Goal: Transaction & Acquisition: Purchase product/service

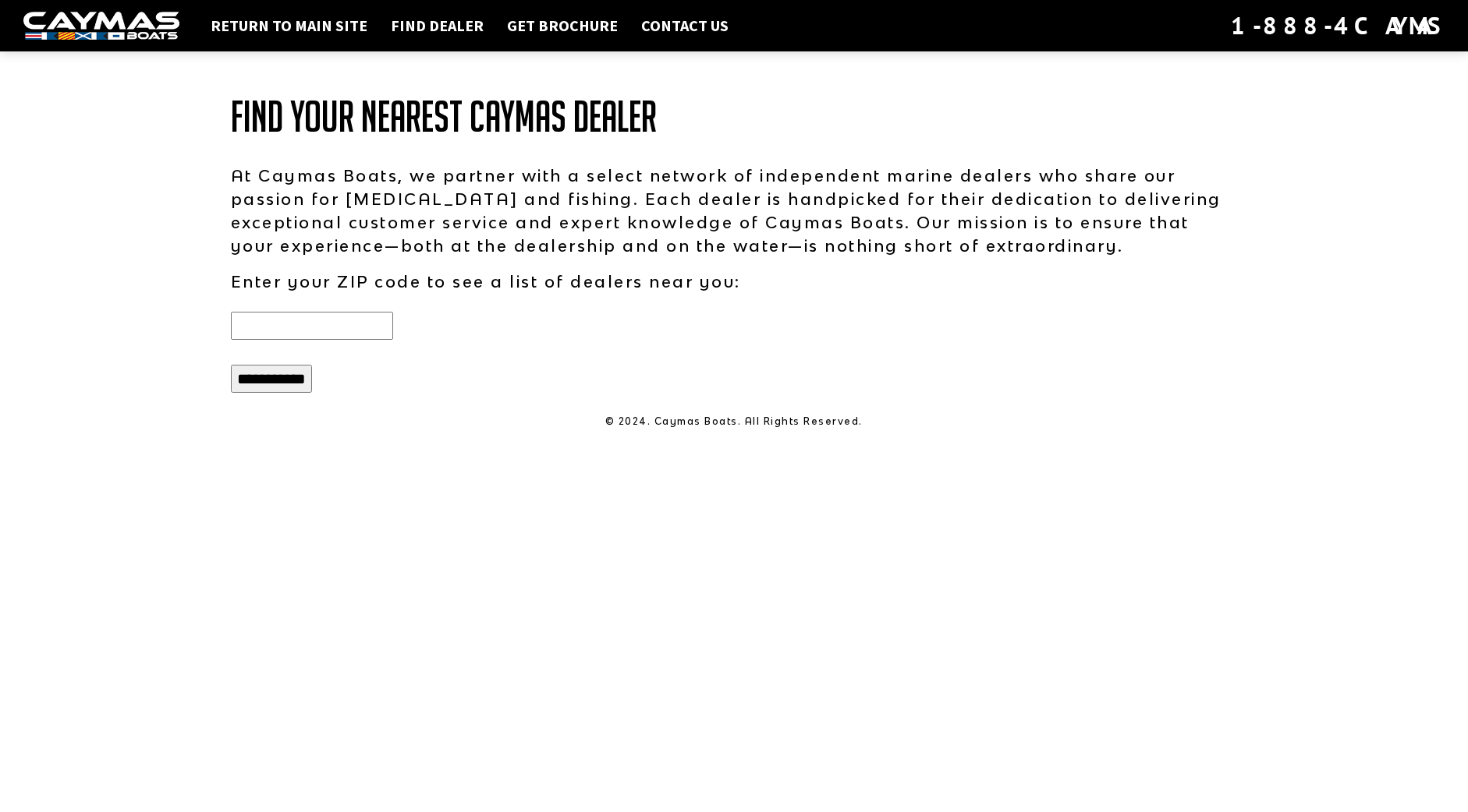
click at [284, 332] on input "text" at bounding box center [311, 326] width 162 height 28
type input "*****"
click at [301, 377] on input "**********" at bounding box center [271, 378] width 81 height 28
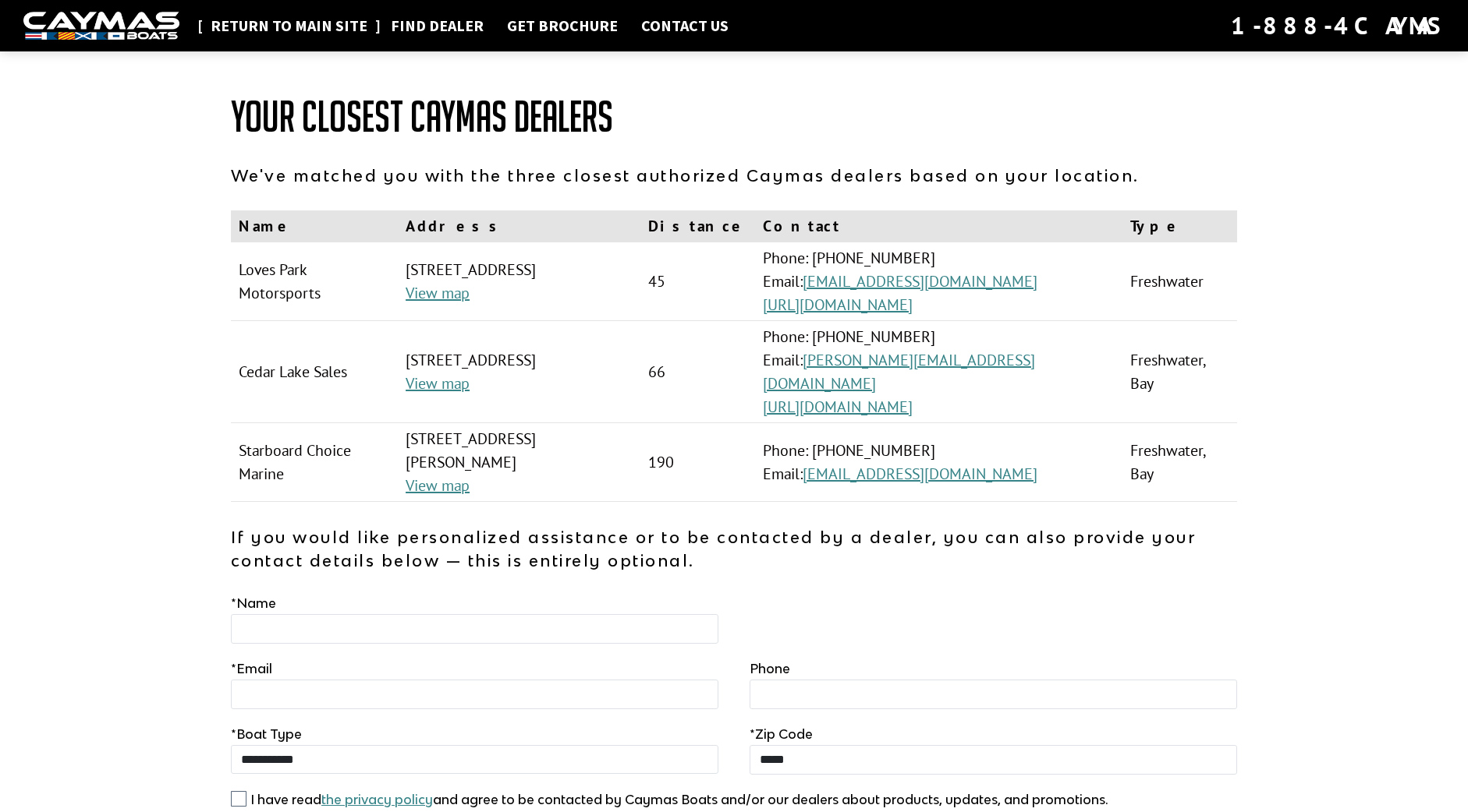
click at [302, 34] on link "Return to main site" at bounding box center [289, 25] width 173 height 21
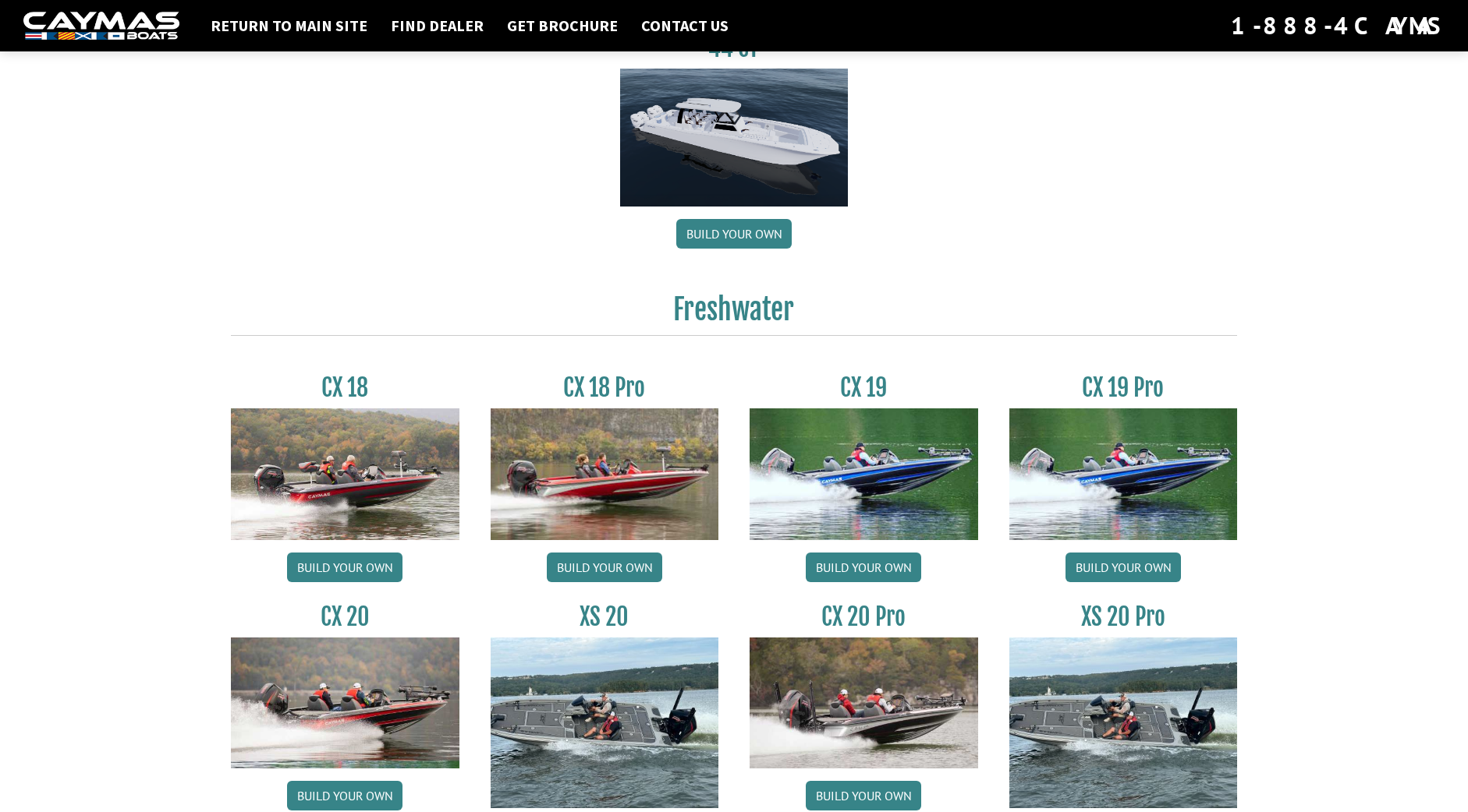
scroll to position [1054, 0]
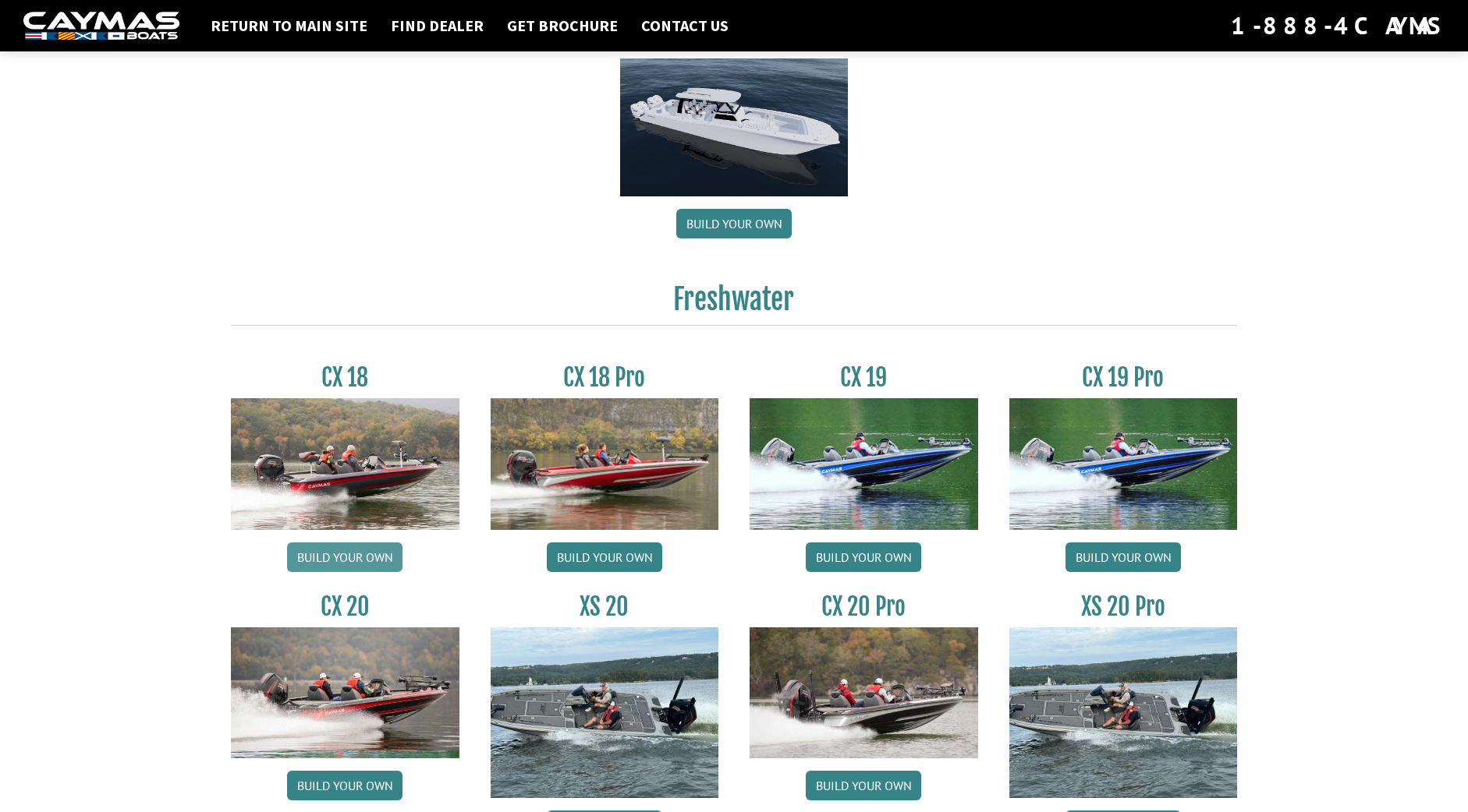
click at [373, 553] on link "Build your own" at bounding box center [344, 557] width 115 height 30
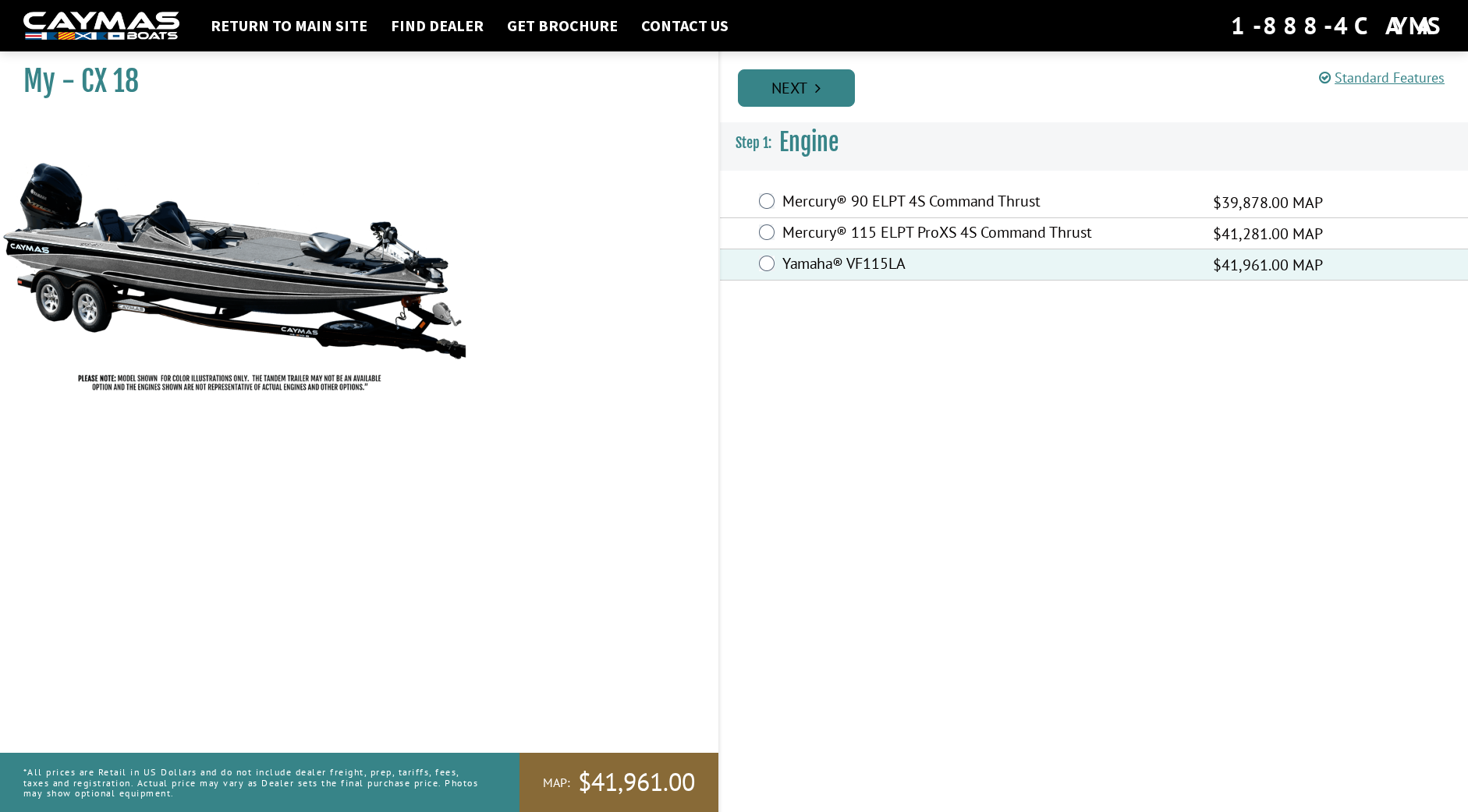
click at [790, 84] on link "Next" at bounding box center [796, 88] width 117 height 38
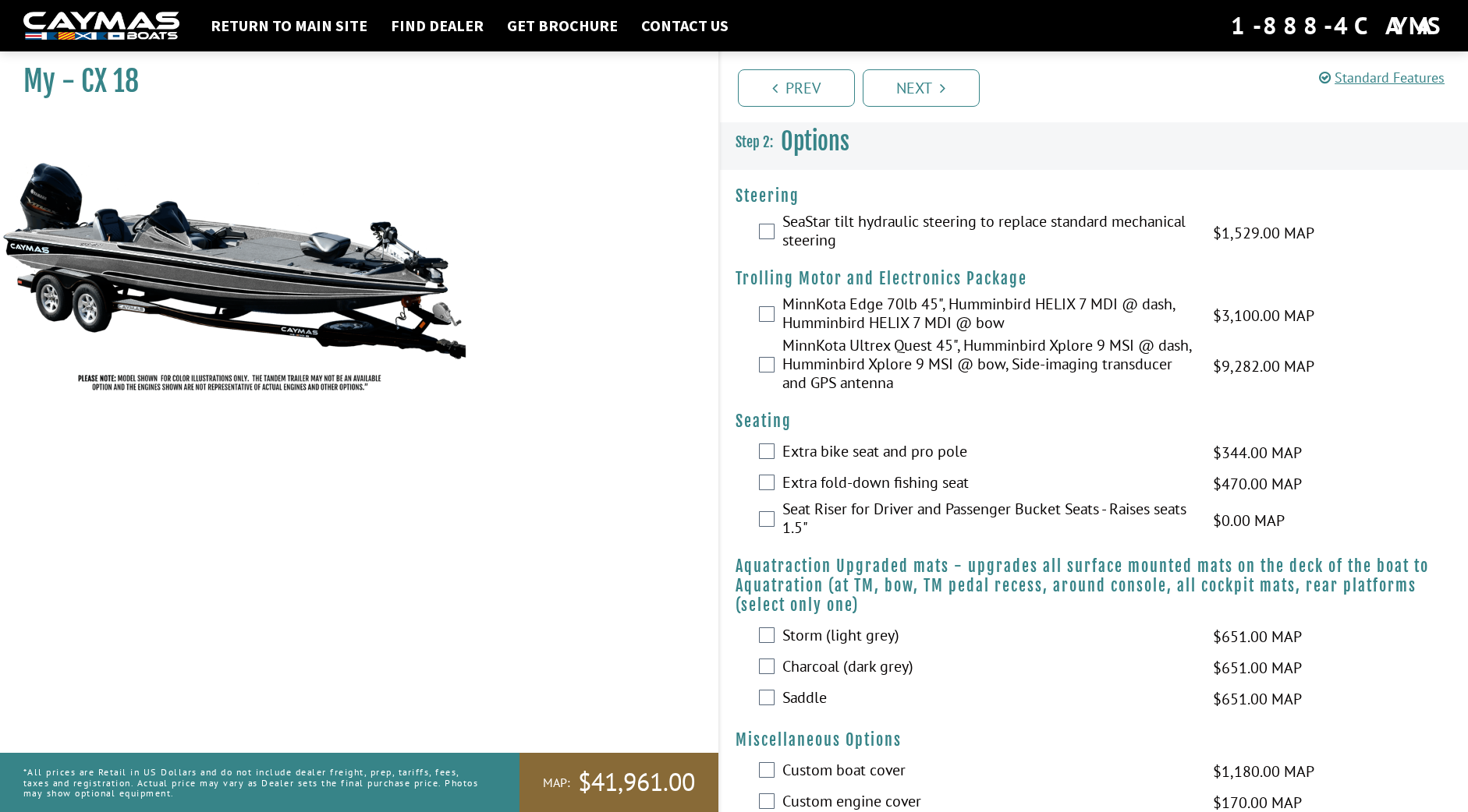
click at [771, 377] on div "MinnKota Ultrex Quest 45", Humminbird Xplore 9 MSI @ dash, Humminbird Xplore 9 …" at bounding box center [1093, 365] width 748 height 60
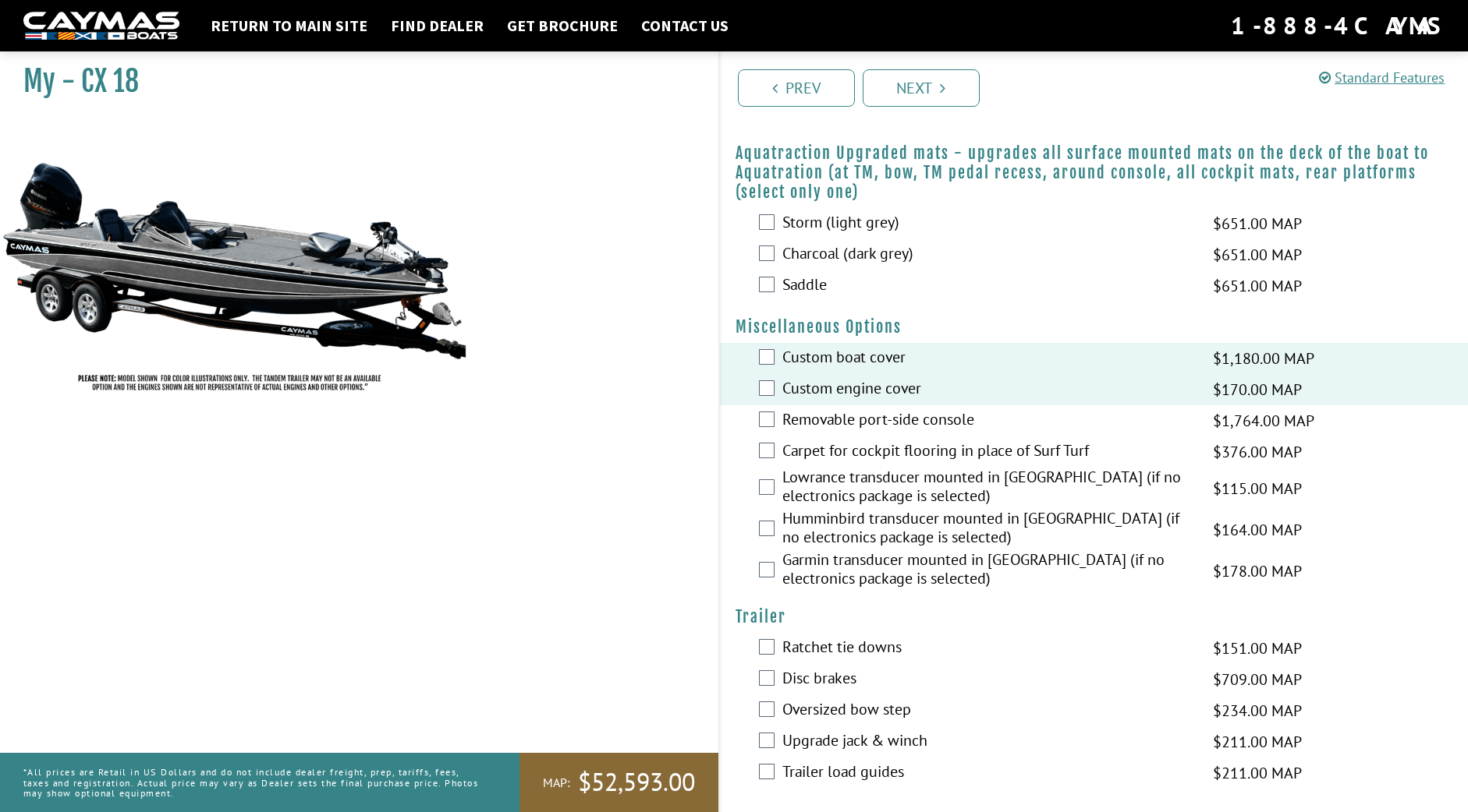
scroll to position [420, 0]
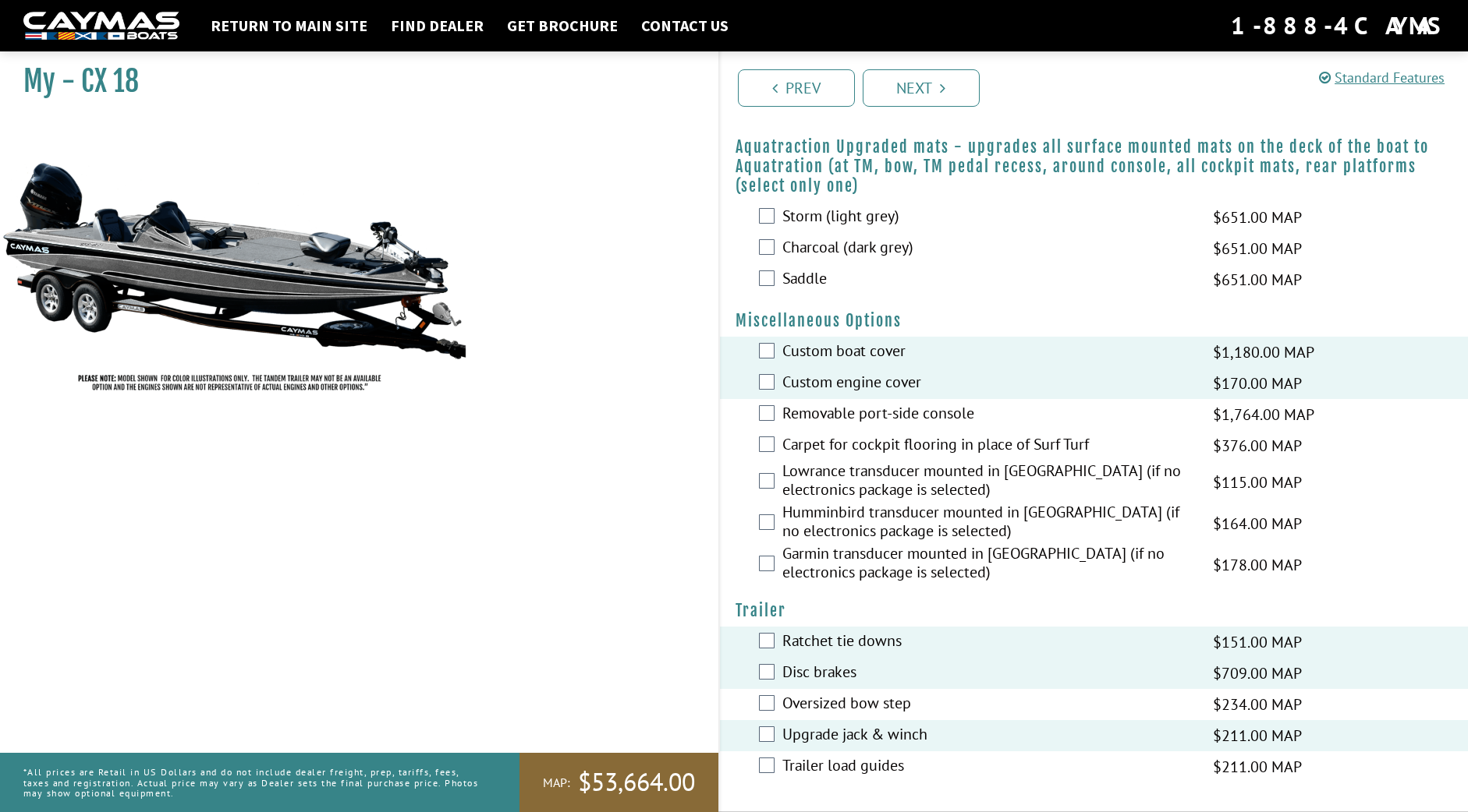
click at [771, 750] on div "Upgrade jack & winch $211.00 MAP $250.00 MSRP" at bounding box center [1093, 736] width 748 height 31
click at [771, 753] on div "Trailer load guides $211.00 MAP $250.00 MSRP" at bounding box center [1093, 767] width 748 height 31
click at [775, 764] on div "Trailer load guides $211.00 MAP $250.00 MSRP" at bounding box center [1093, 767] width 748 height 31
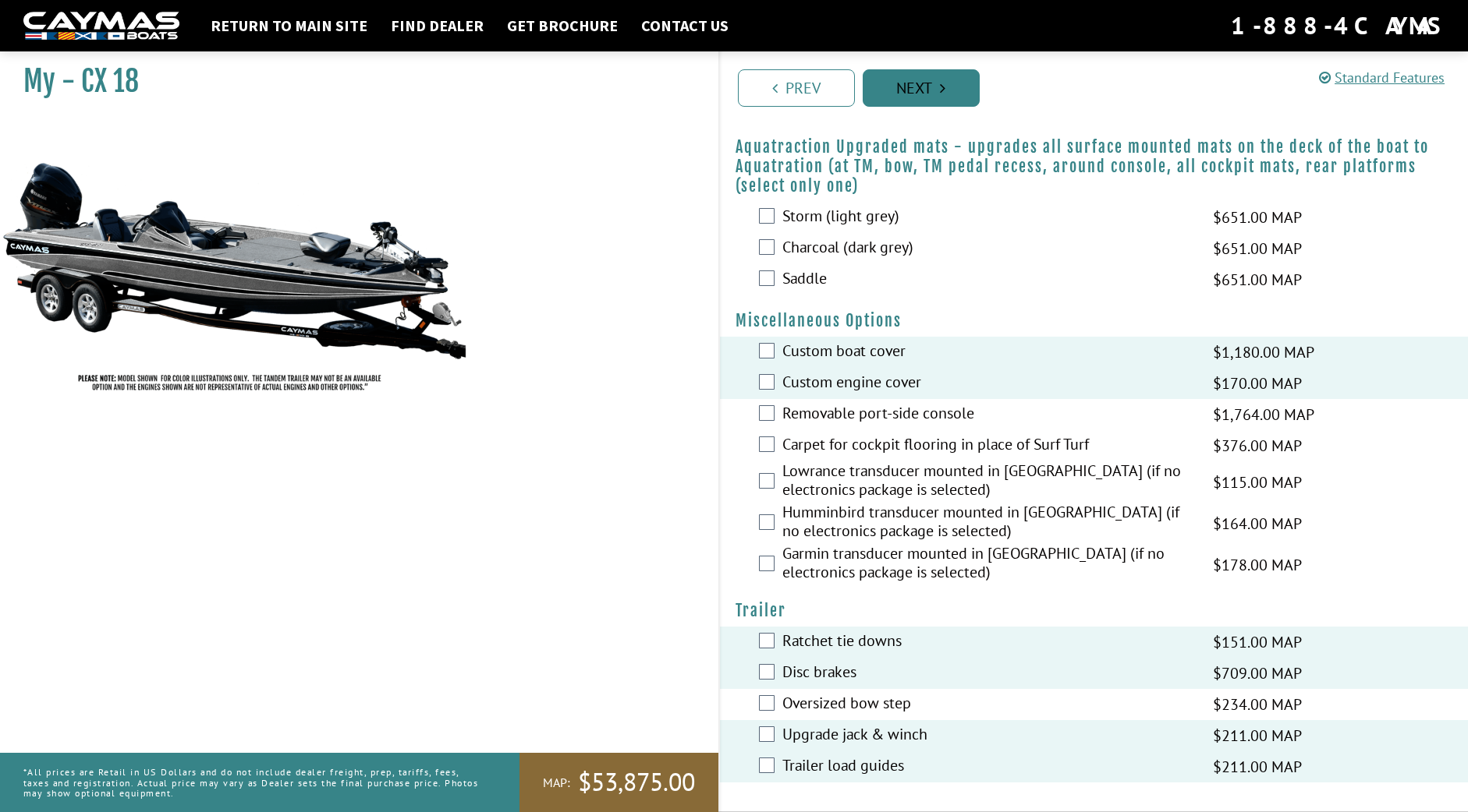
click at [963, 80] on link "Next" at bounding box center [921, 88] width 117 height 38
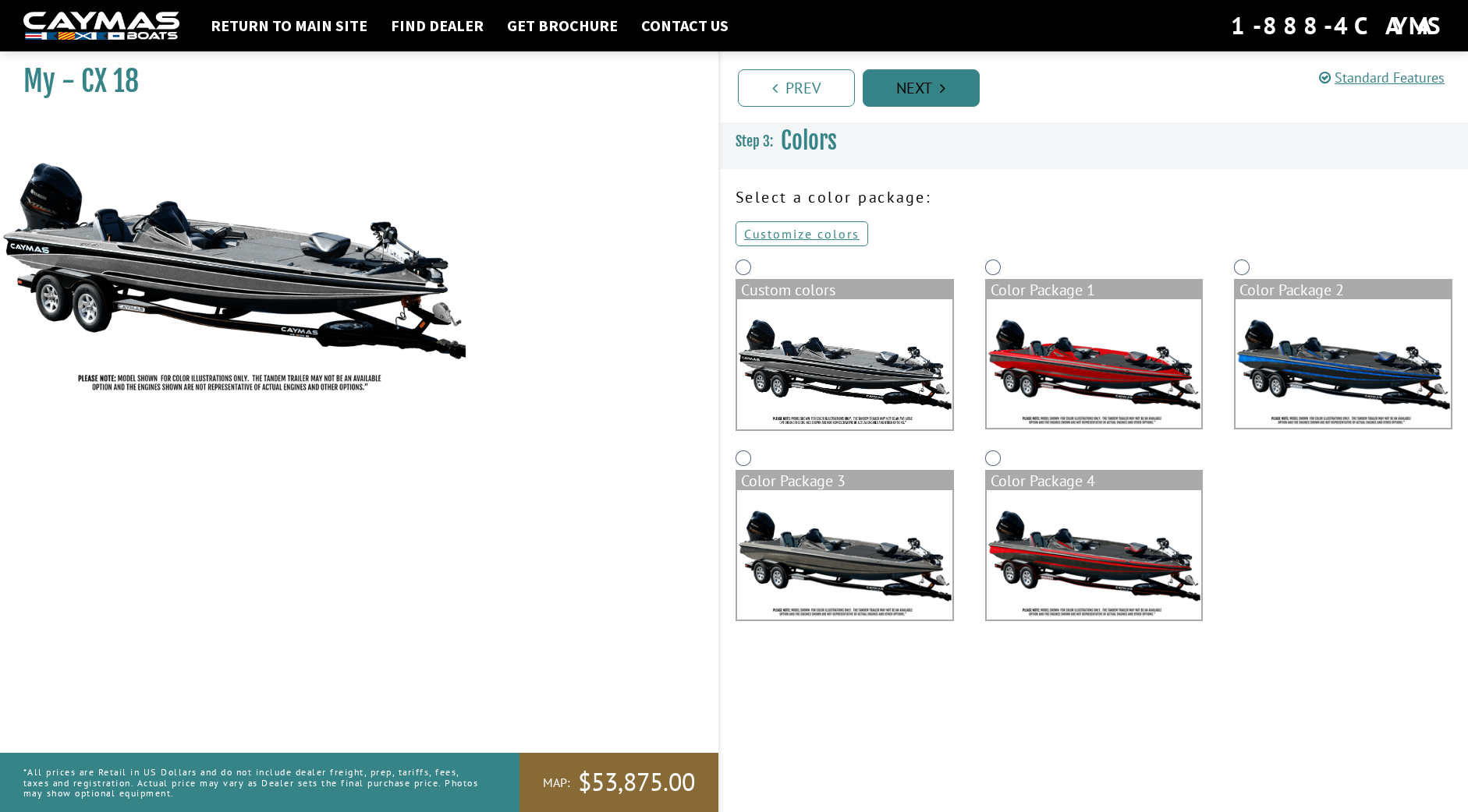
scroll to position [0, 0]
click at [1001, 275] on div "Color Package 1" at bounding box center [1094, 351] width 250 height 191
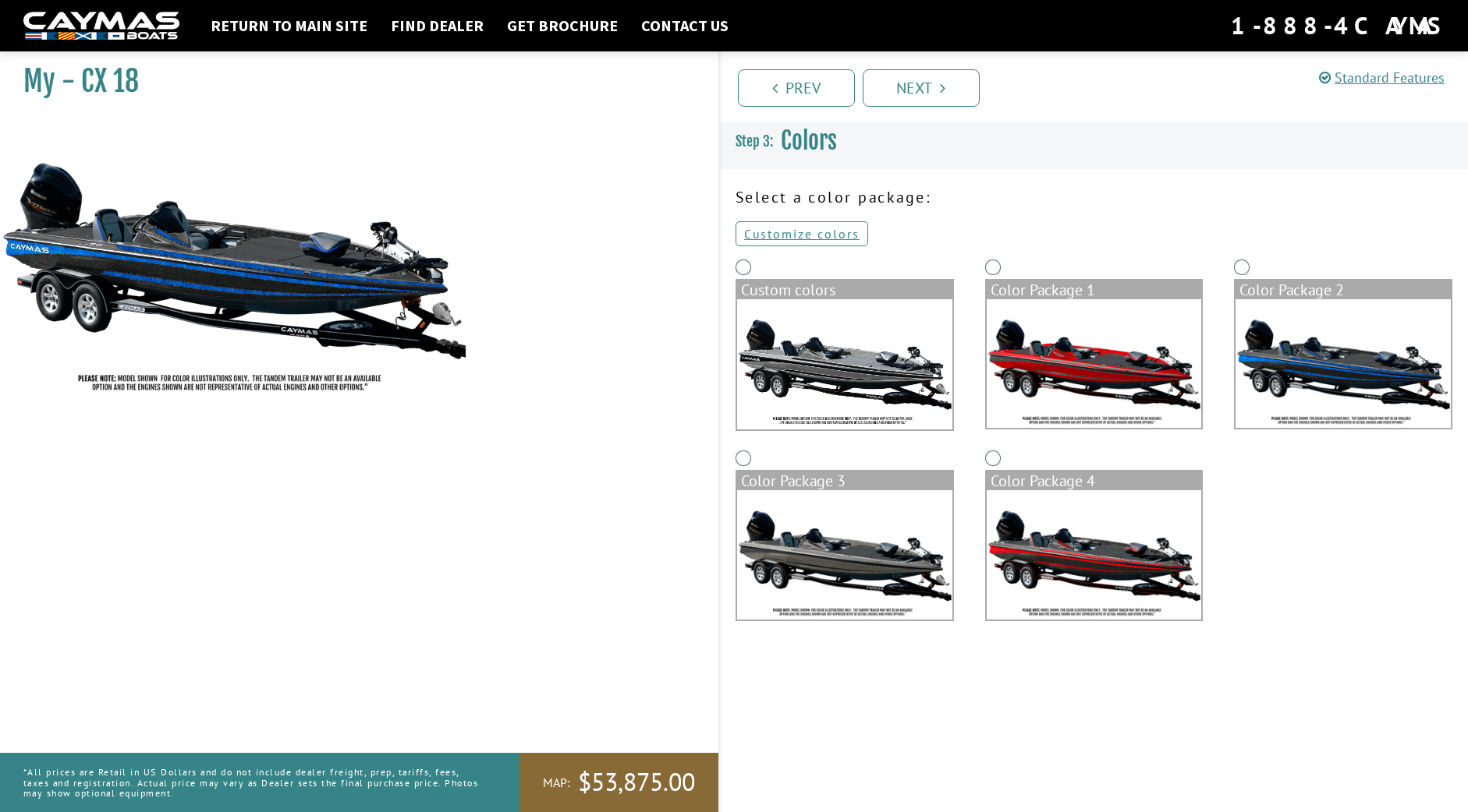
click at [760, 524] on img at bounding box center [844, 554] width 215 height 129
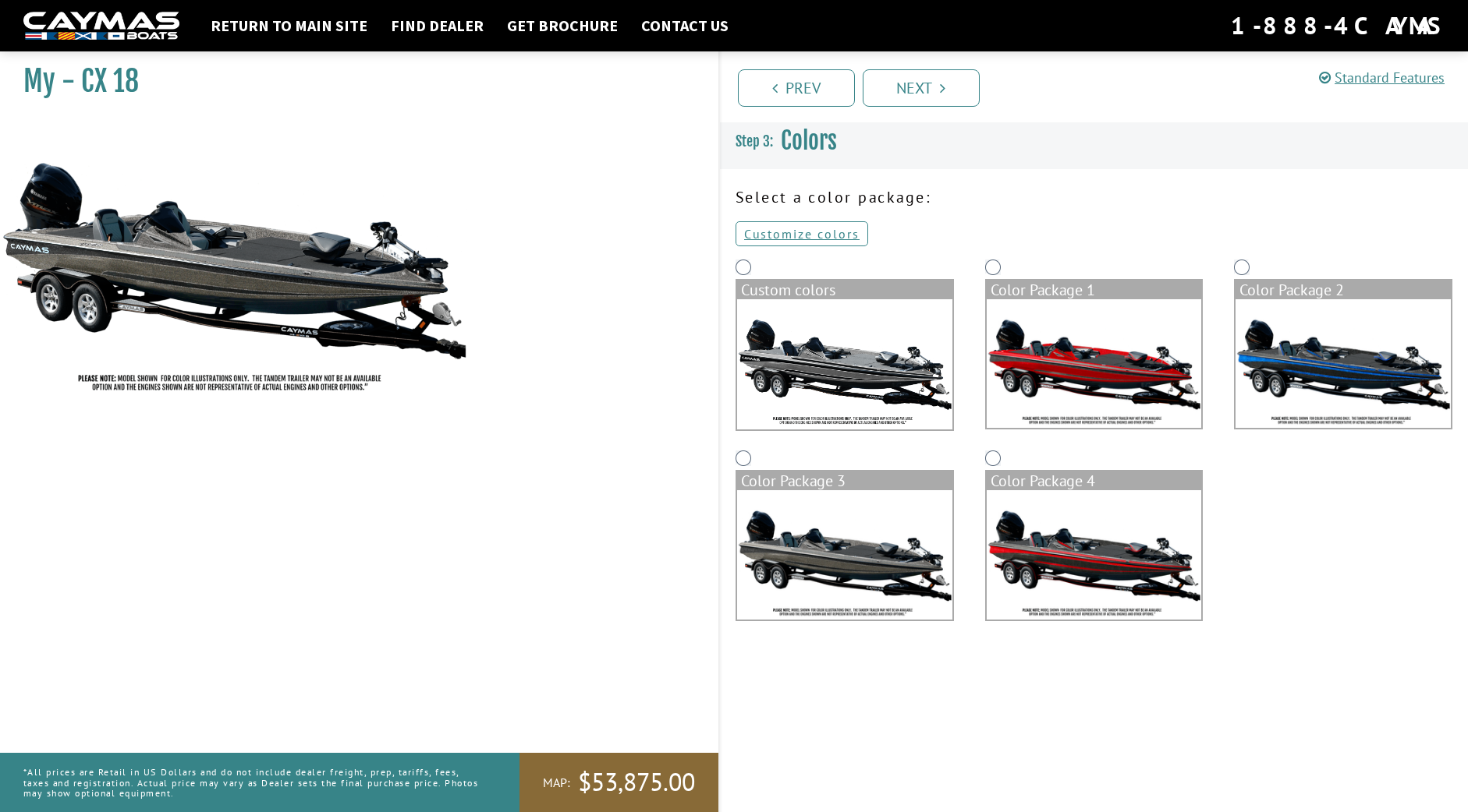
click at [1029, 514] on img at bounding box center [1094, 554] width 215 height 129
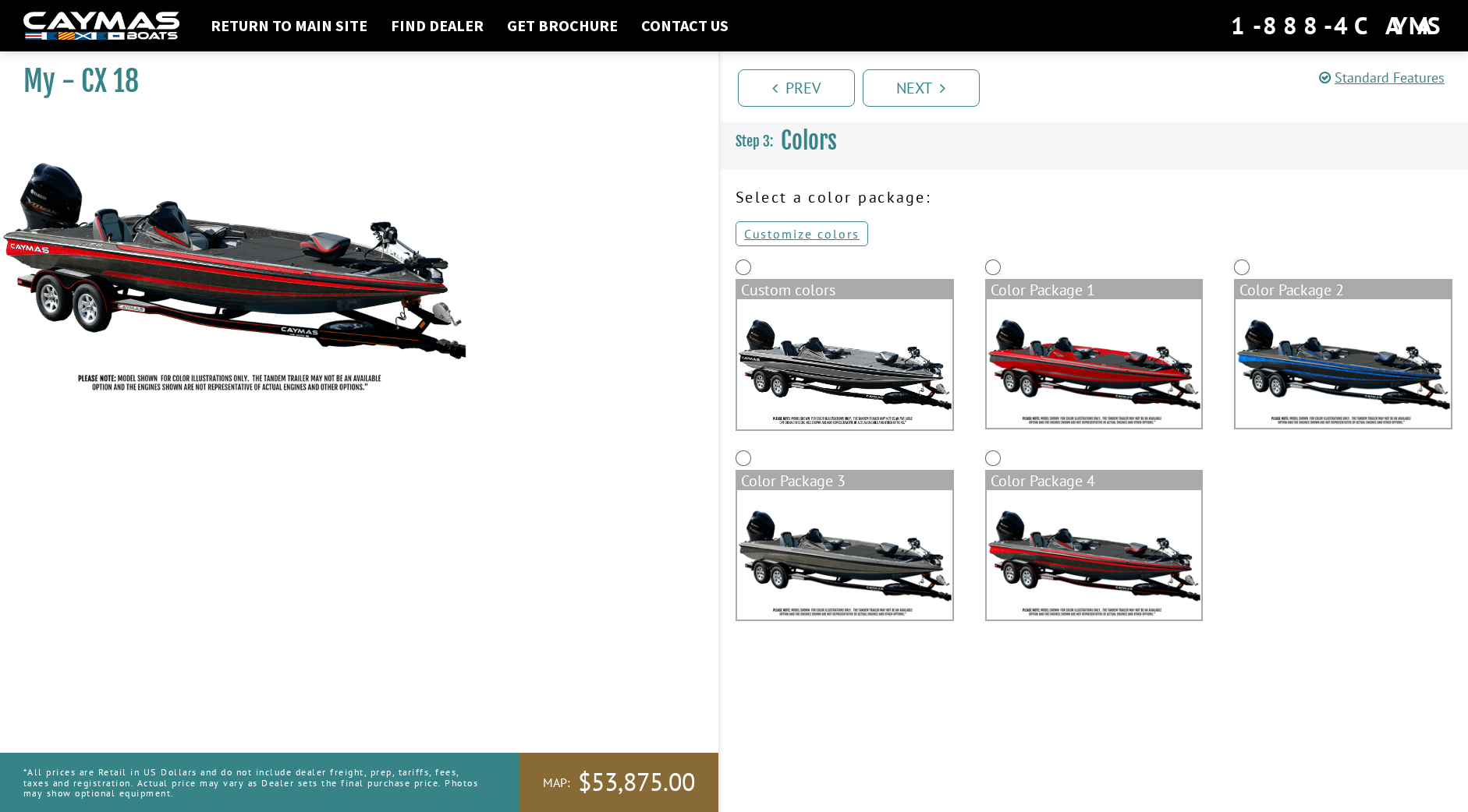
click at [1255, 339] on img at bounding box center [1343, 364] width 215 height 129
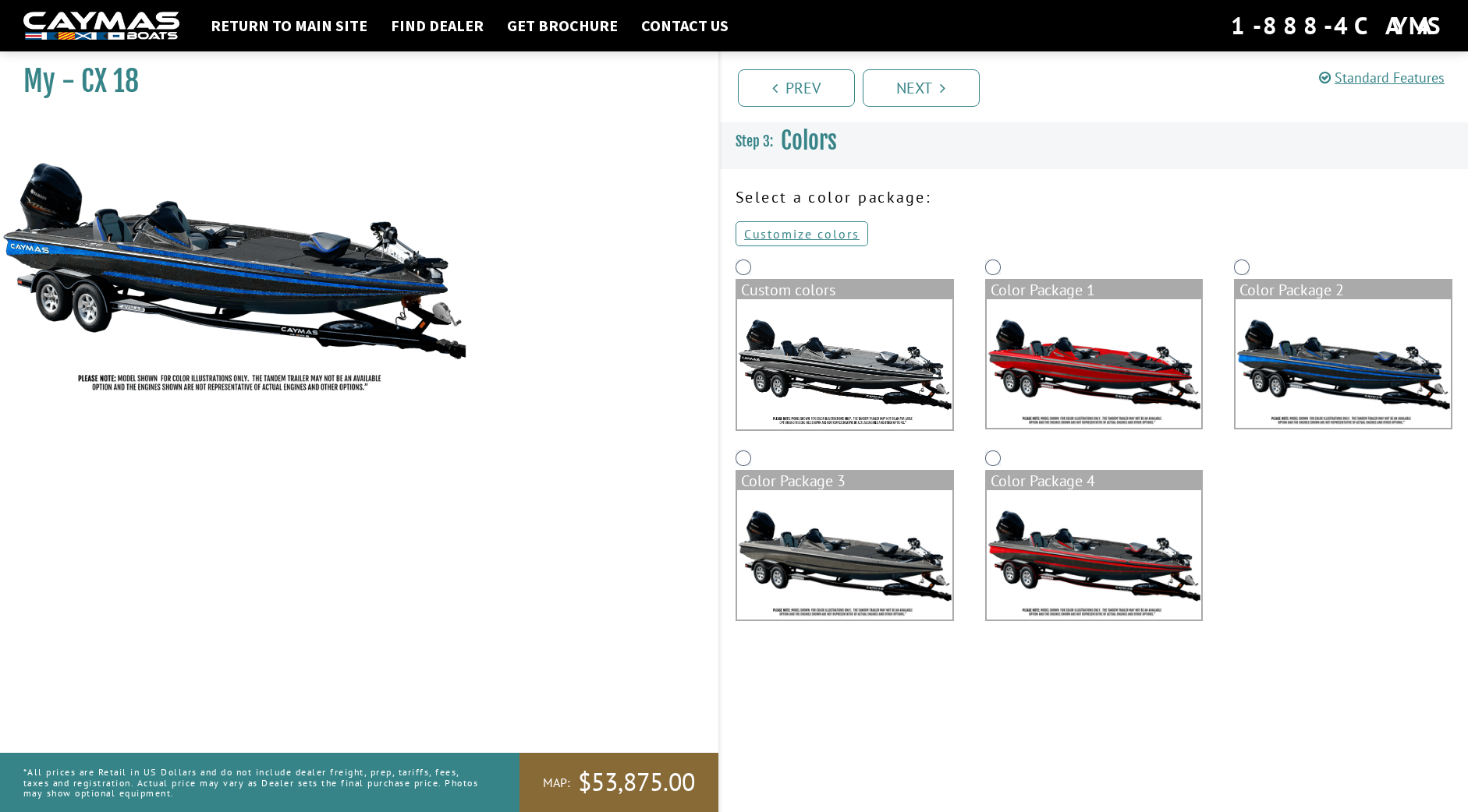
click at [875, 109] on div "Prev Next" at bounding box center [1093, 87] width 749 height 71
click at [879, 96] on link "Next" at bounding box center [921, 88] width 117 height 38
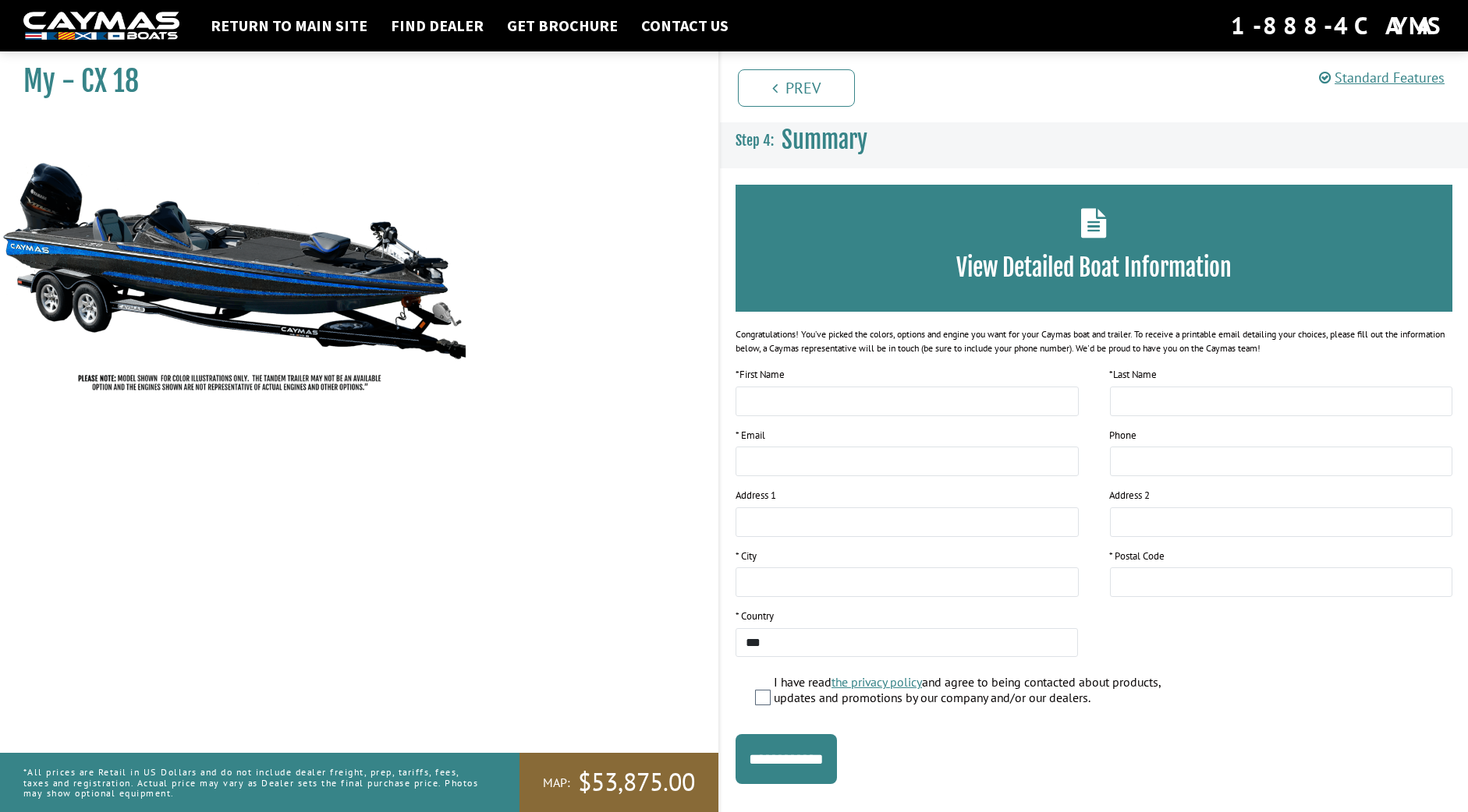
scroll to position [25, 0]
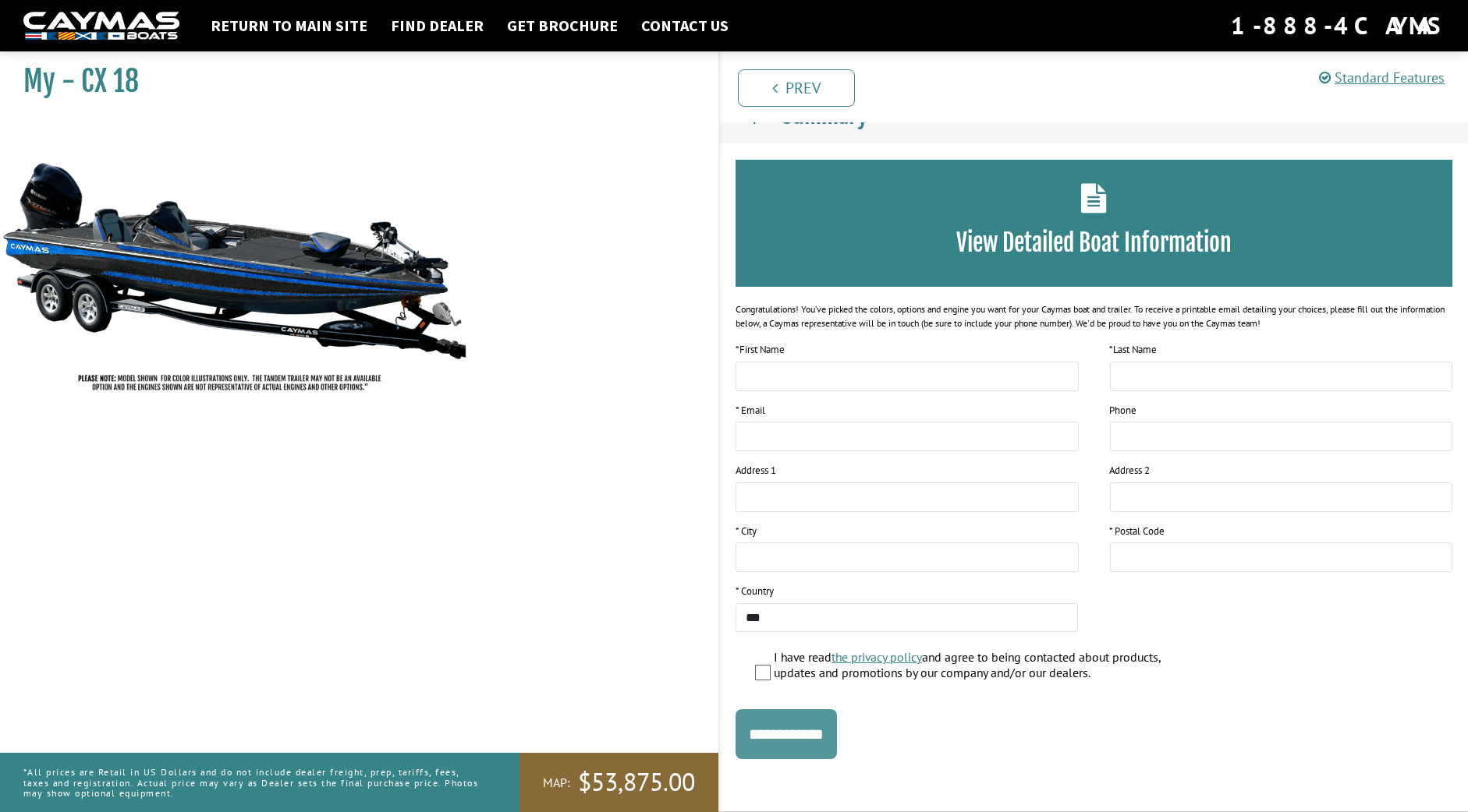
click at [821, 734] on input "**********" at bounding box center [785, 734] width 101 height 50
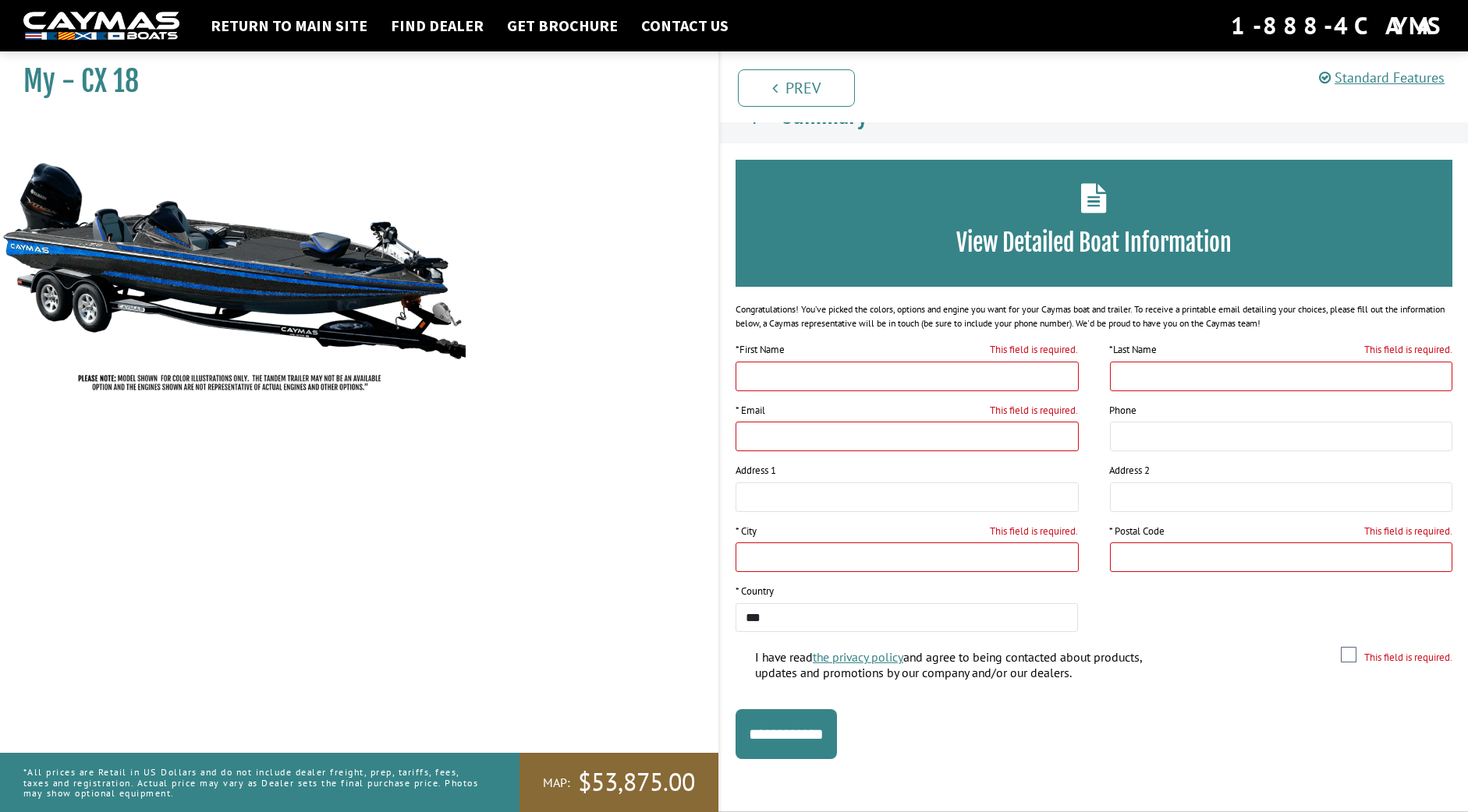
click at [1004, 201] on div "View Detailed Boat Information" at bounding box center [1093, 223] width 716 height 127
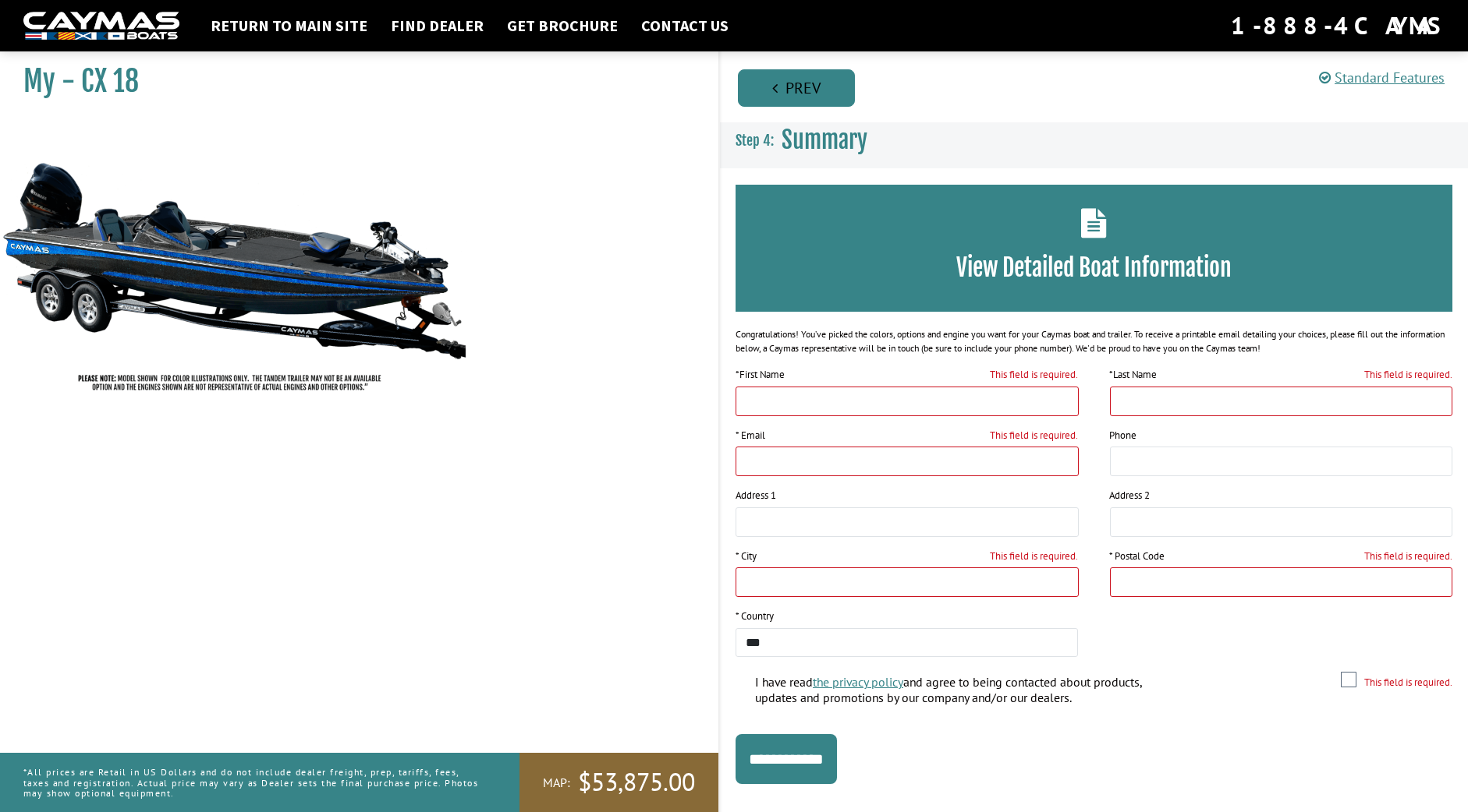
click at [831, 94] on link "Prev" at bounding box center [796, 88] width 117 height 38
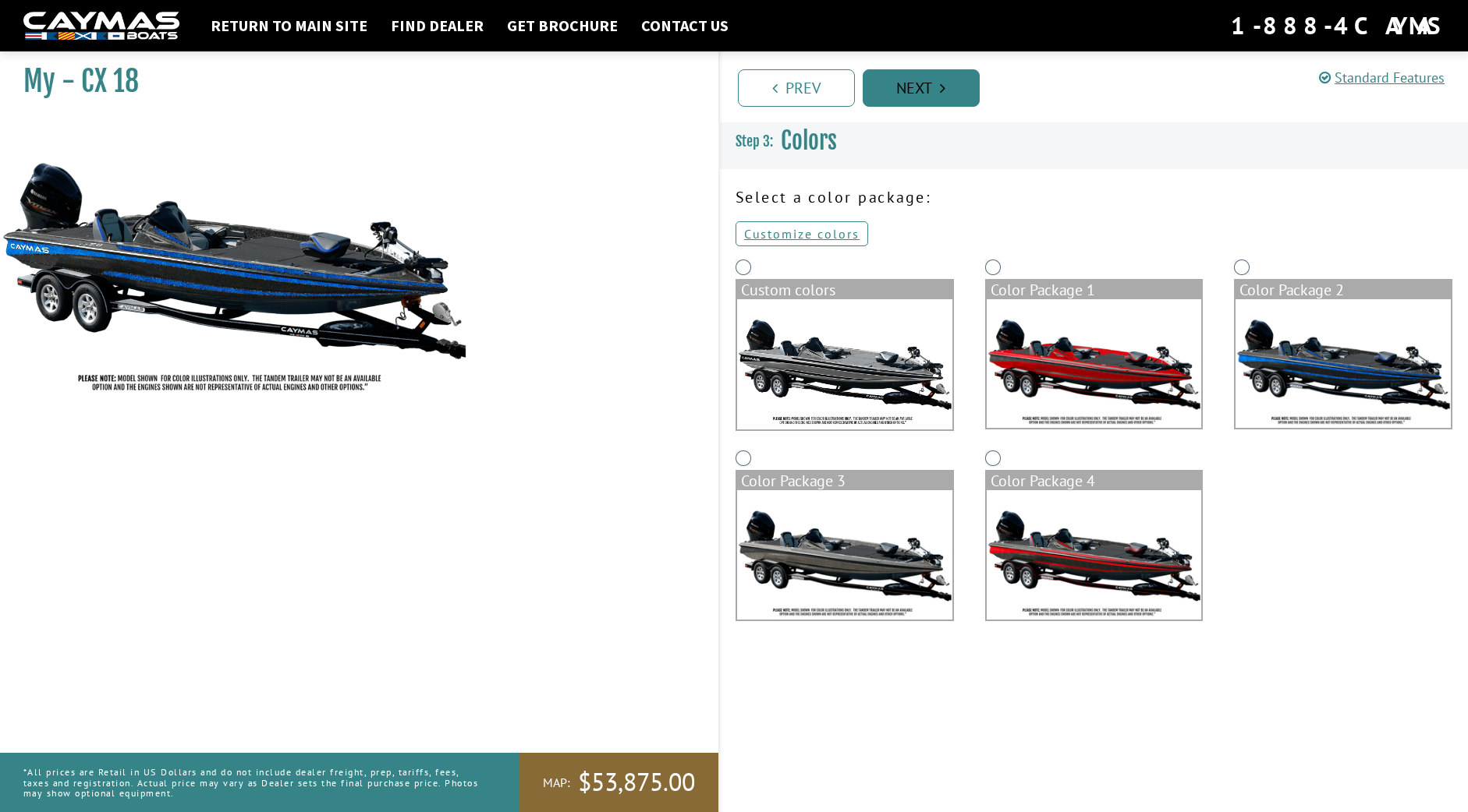
click at [886, 89] on link "Next" at bounding box center [921, 88] width 117 height 38
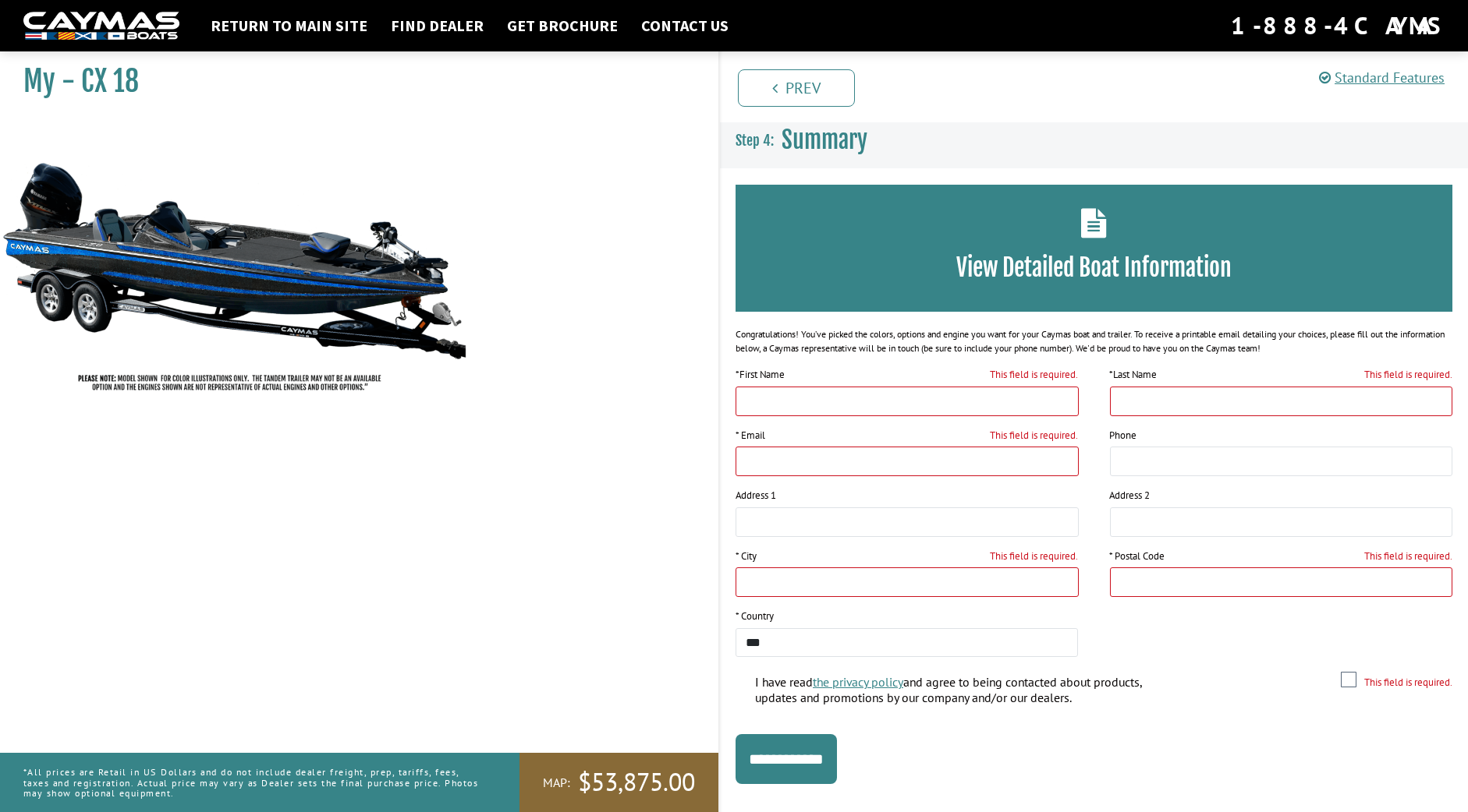
scroll to position [25, 0]
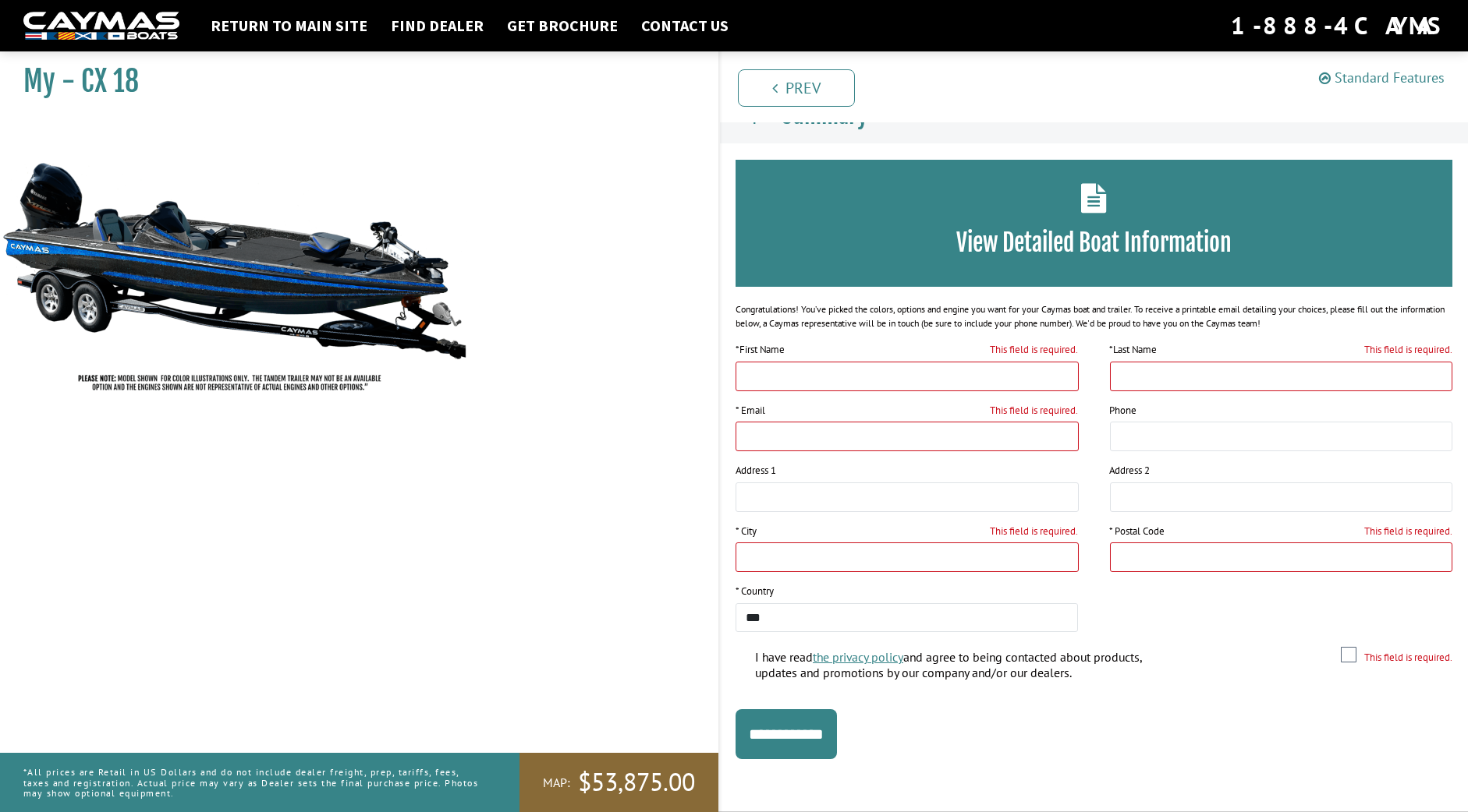
click at [1406, 72] on link "Standard Features" at bounding box center [1381, 78] width 126 height 18
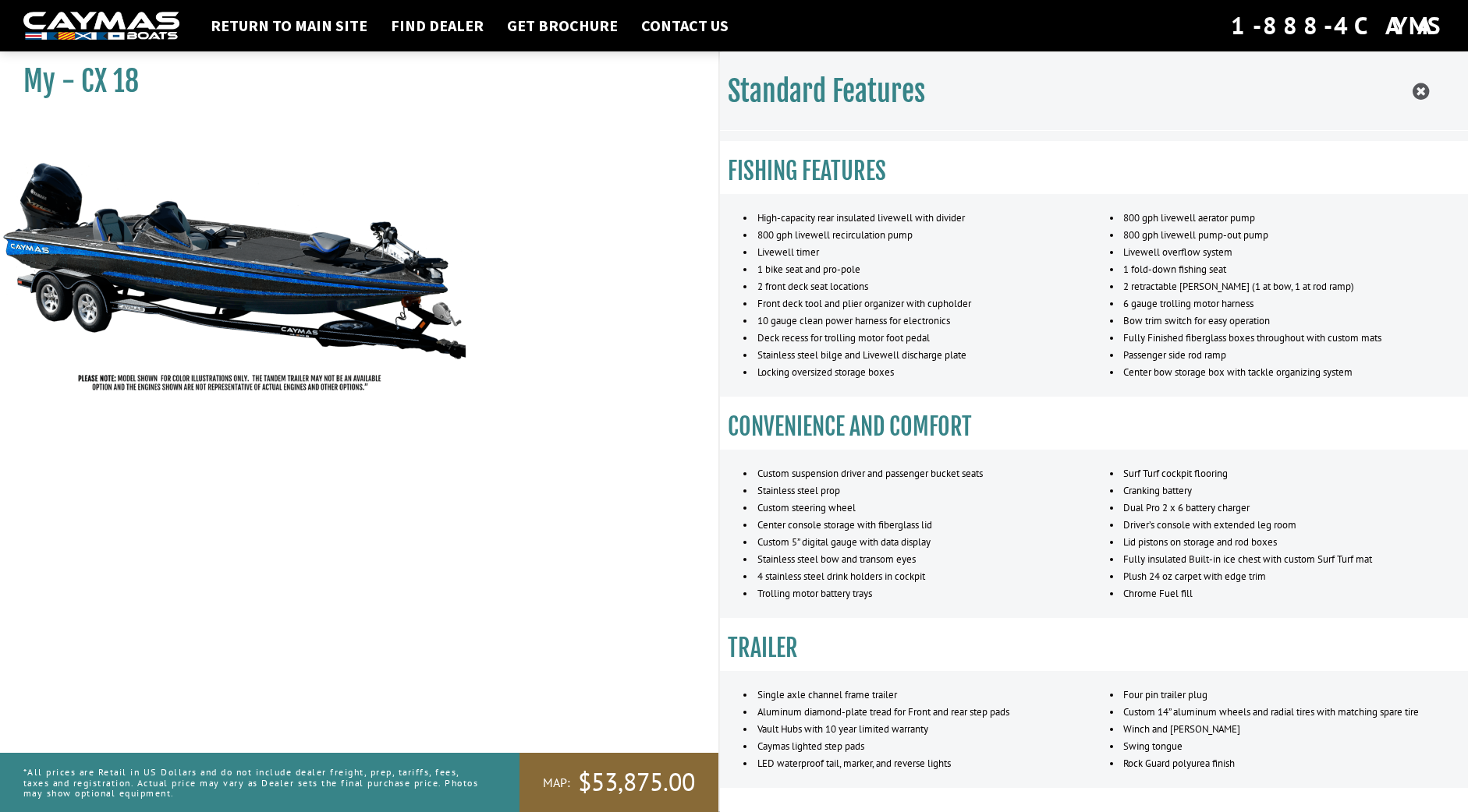
scroll to position [593, 0]
click at [1429, 89] on div "Standard Features CAYMAS CX 18 SPECIFICATIONS Length – 18’ 6” Max horsepower - …" at bounding box center [1093, 458] width 748 height 812
click at [1408, 94] on div "Standard Features" at bounding box center [1093, 92] width 748 height 79
click at [337, 37] on nav "Return to main site Find Dealer Get Brochure Contact Us 1-888-4CAYMAS" at bounding box center [734, 25] width 1421 height 34
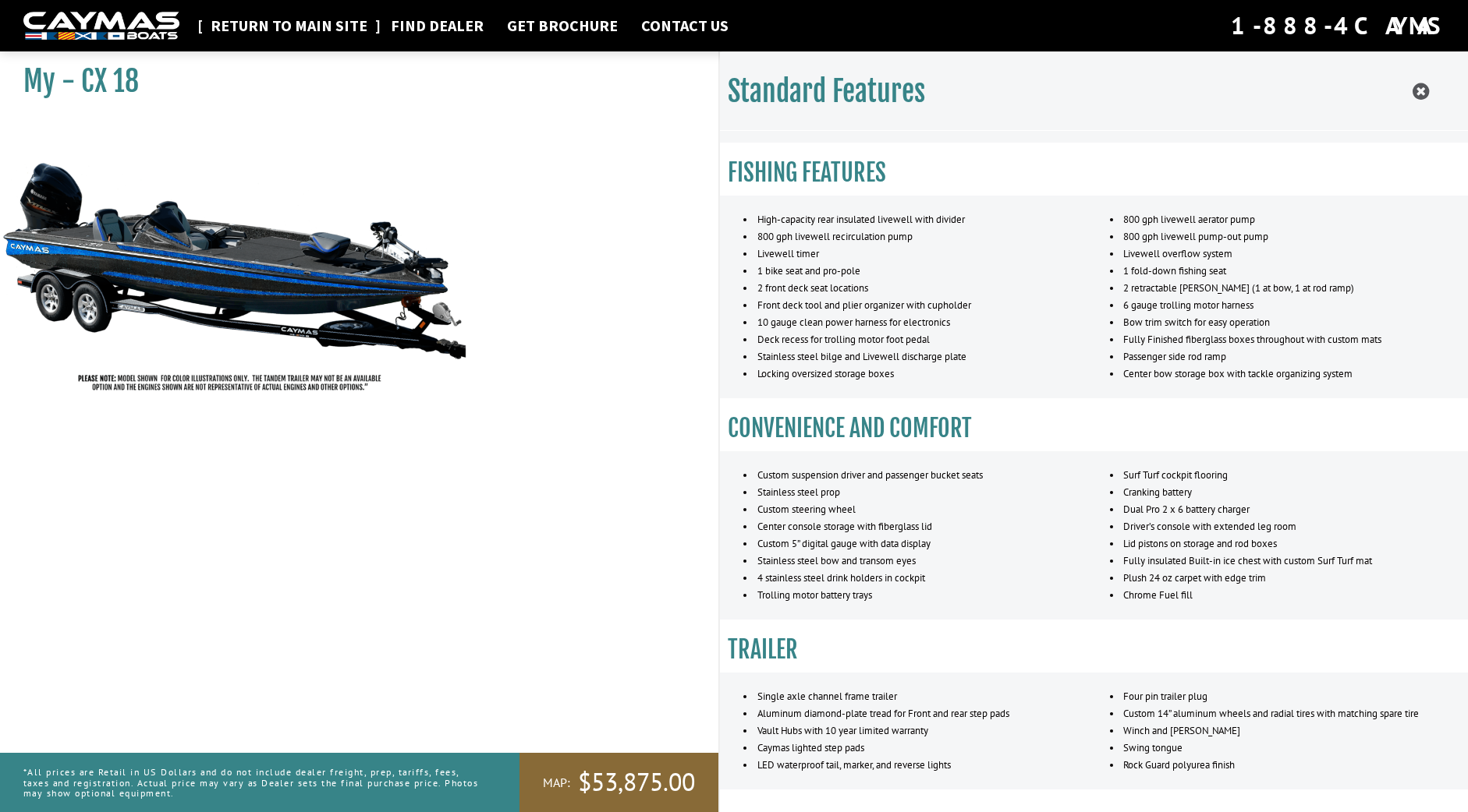
click at [332, 33] on link "Return to main site" at bounding box center [289, 25] width 173 height 21
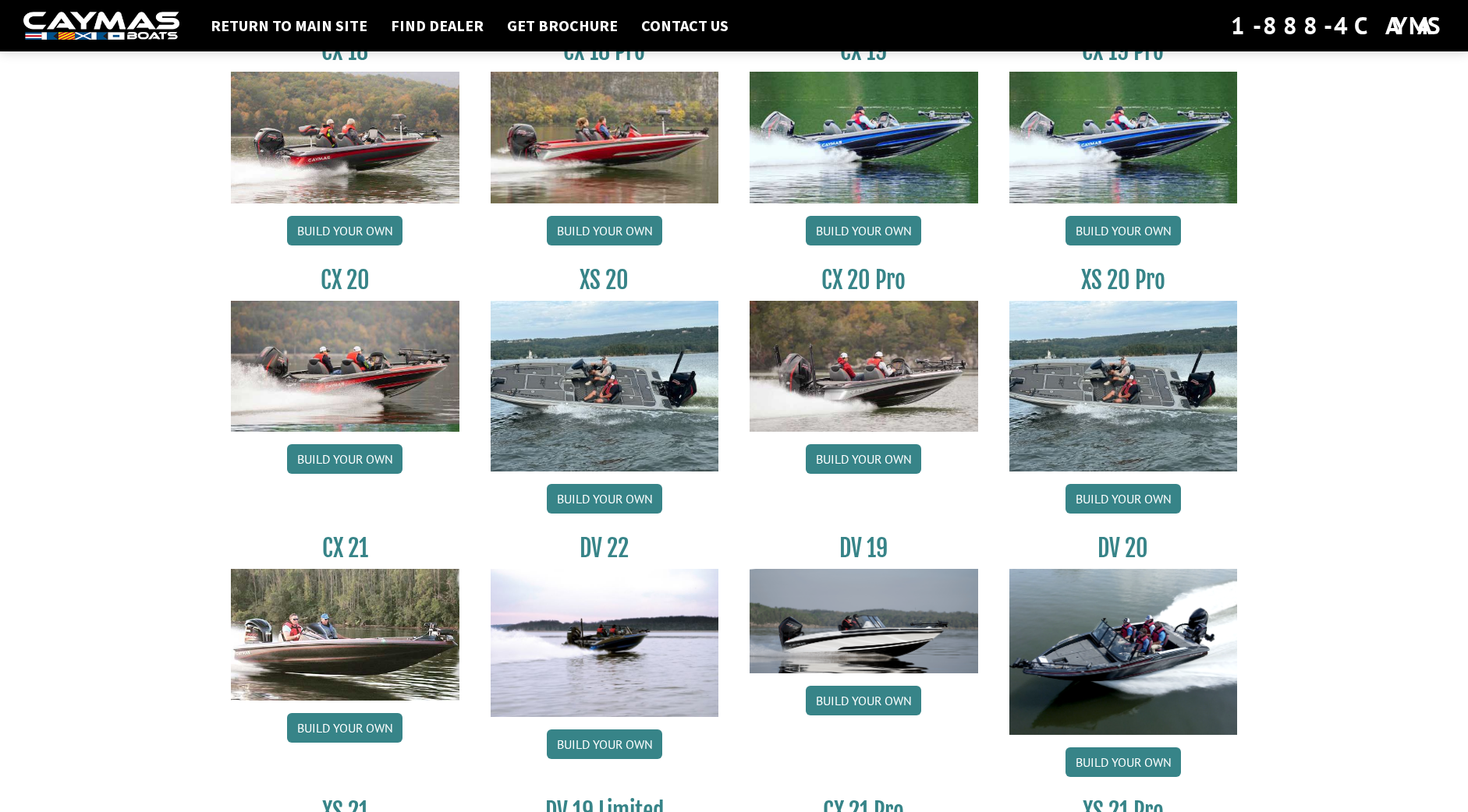
scroll to position [1386, 0]
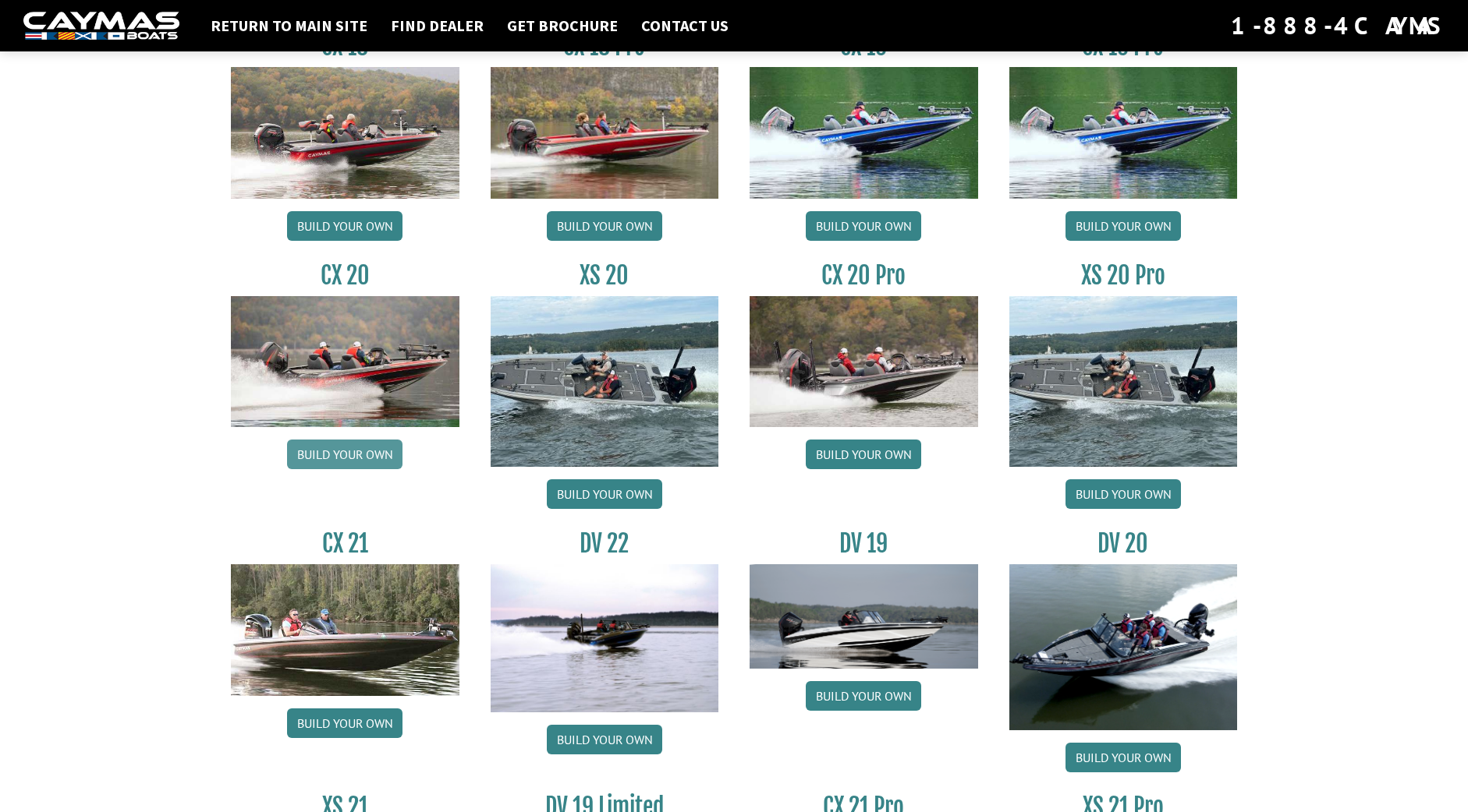
click at [361, 447] on link "Build your own" at bounding box center [344, 454] width 115 height 30
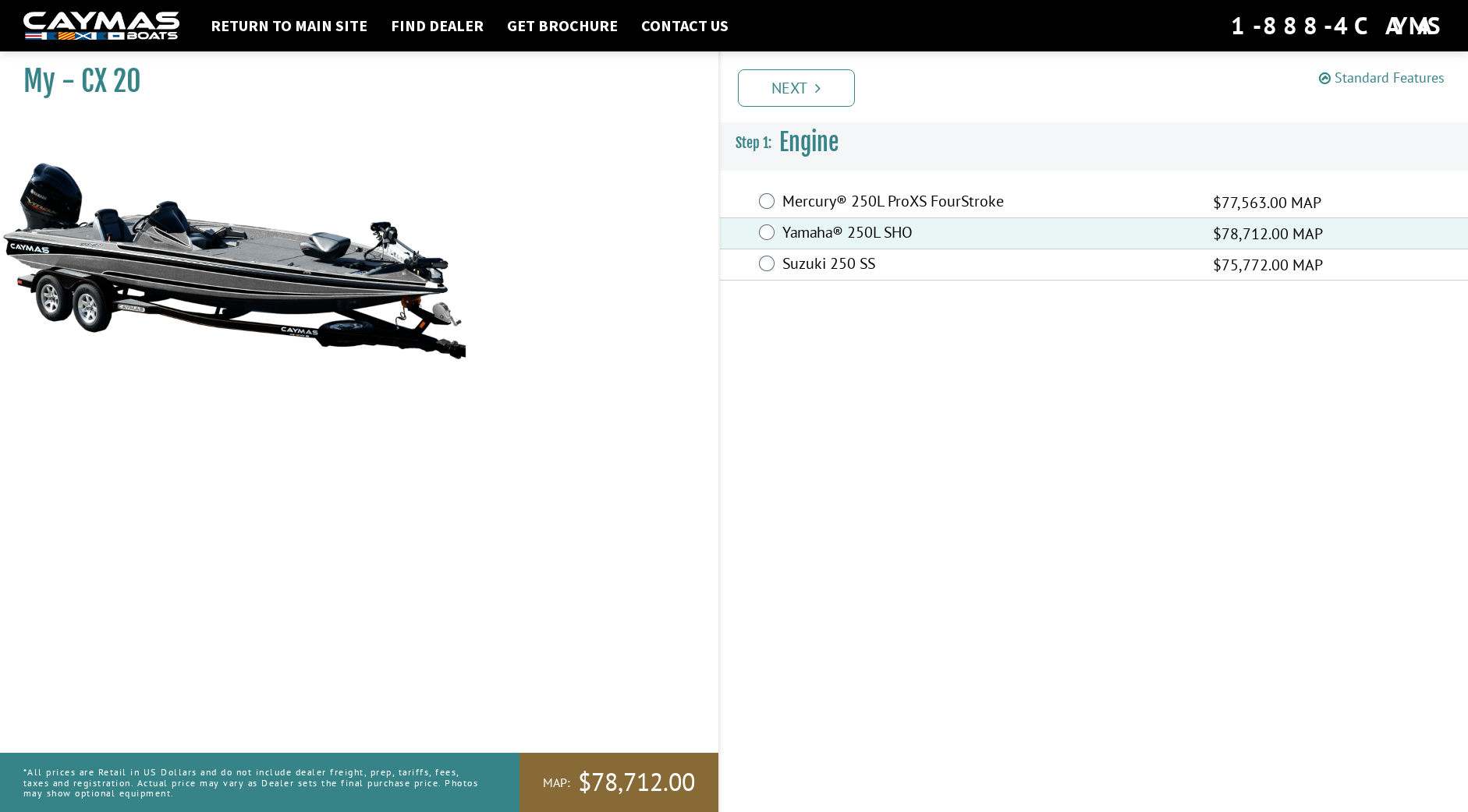
click at [1364, 79] on link "Standard Features" at bounding box center [1381, 78] width 126 height 18
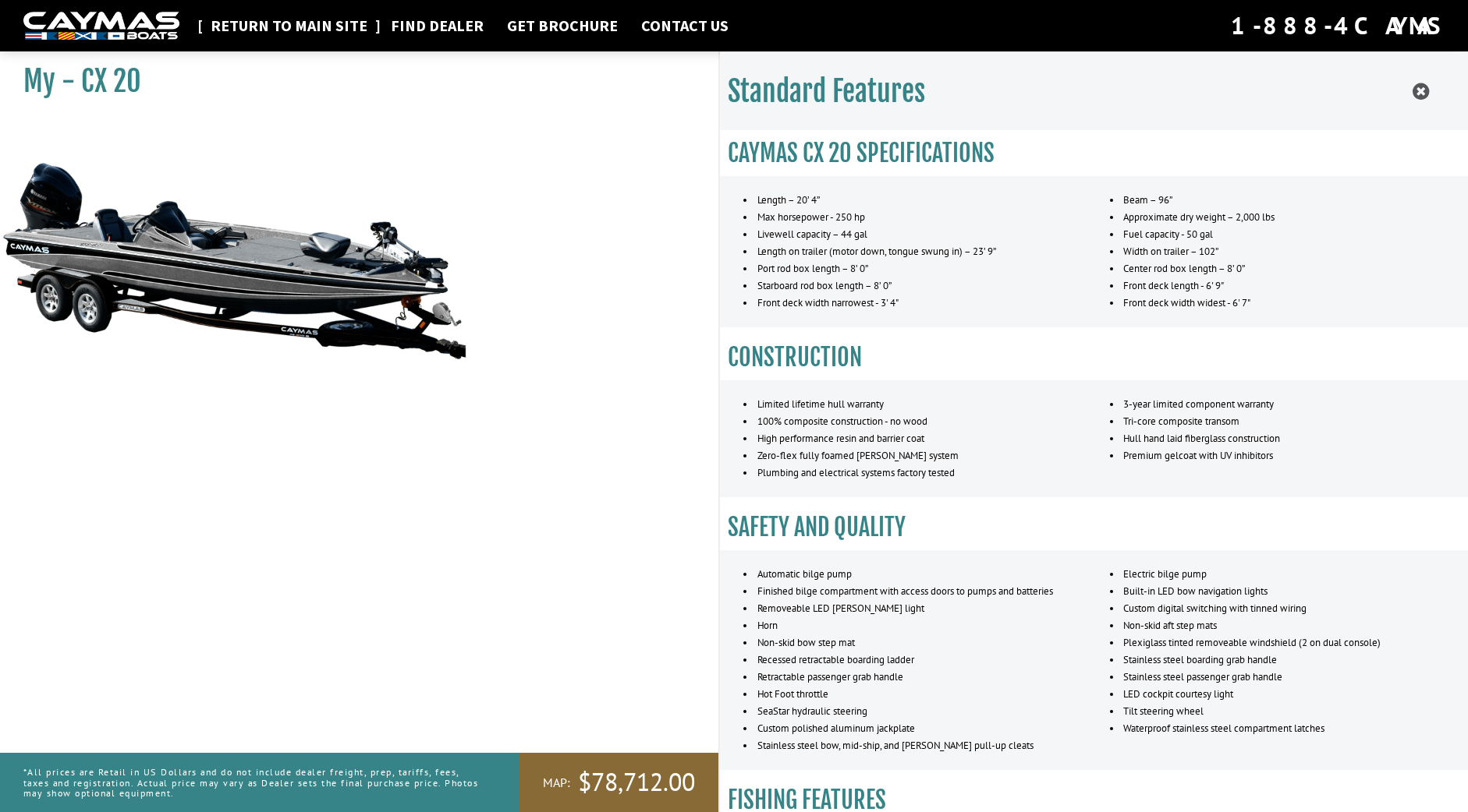
click at [306, 32] on link "Return to main site" at bounding box center [289, 25] width 173 height 21
